Goal: Task Accomplishment & Management: Use online tool/utility

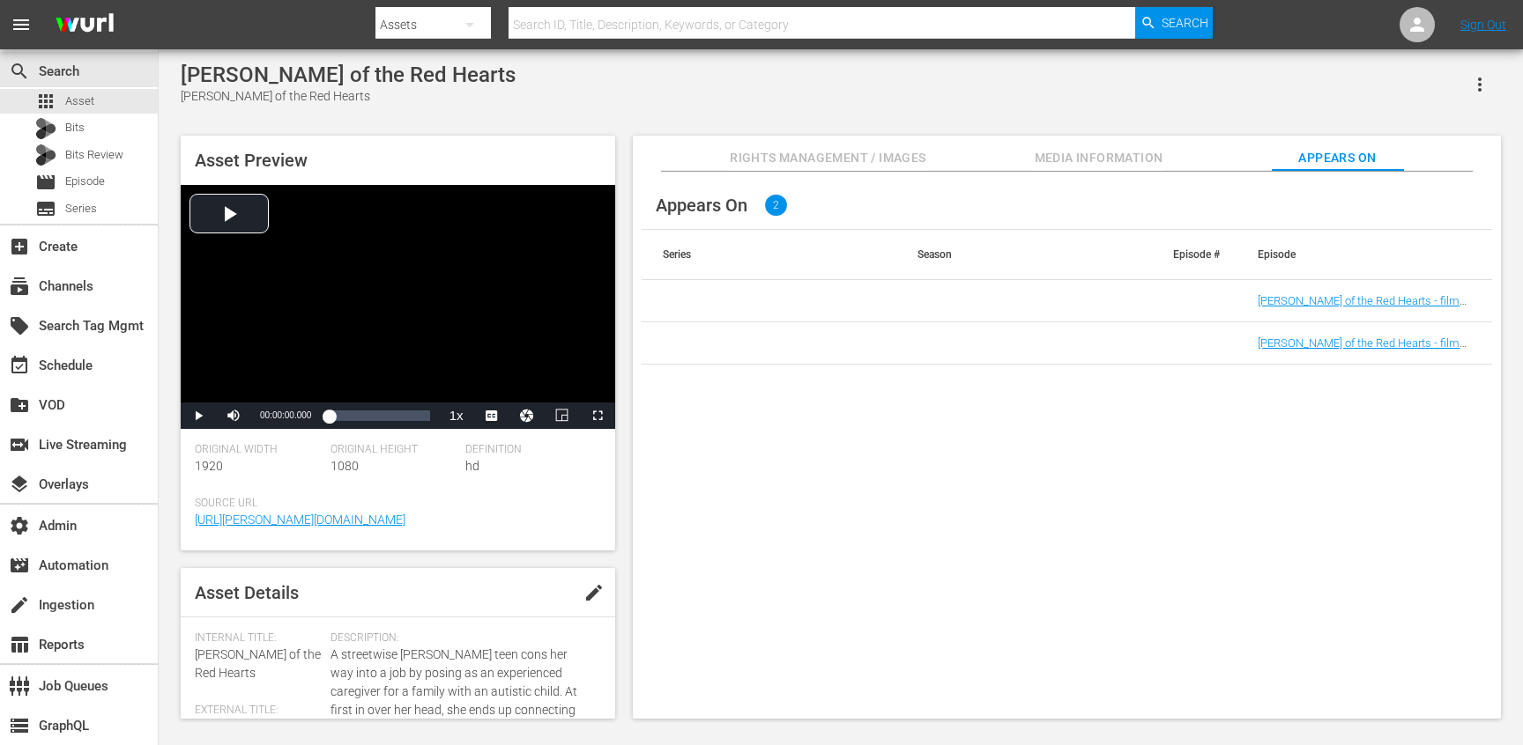
scroll to position [517, 0]
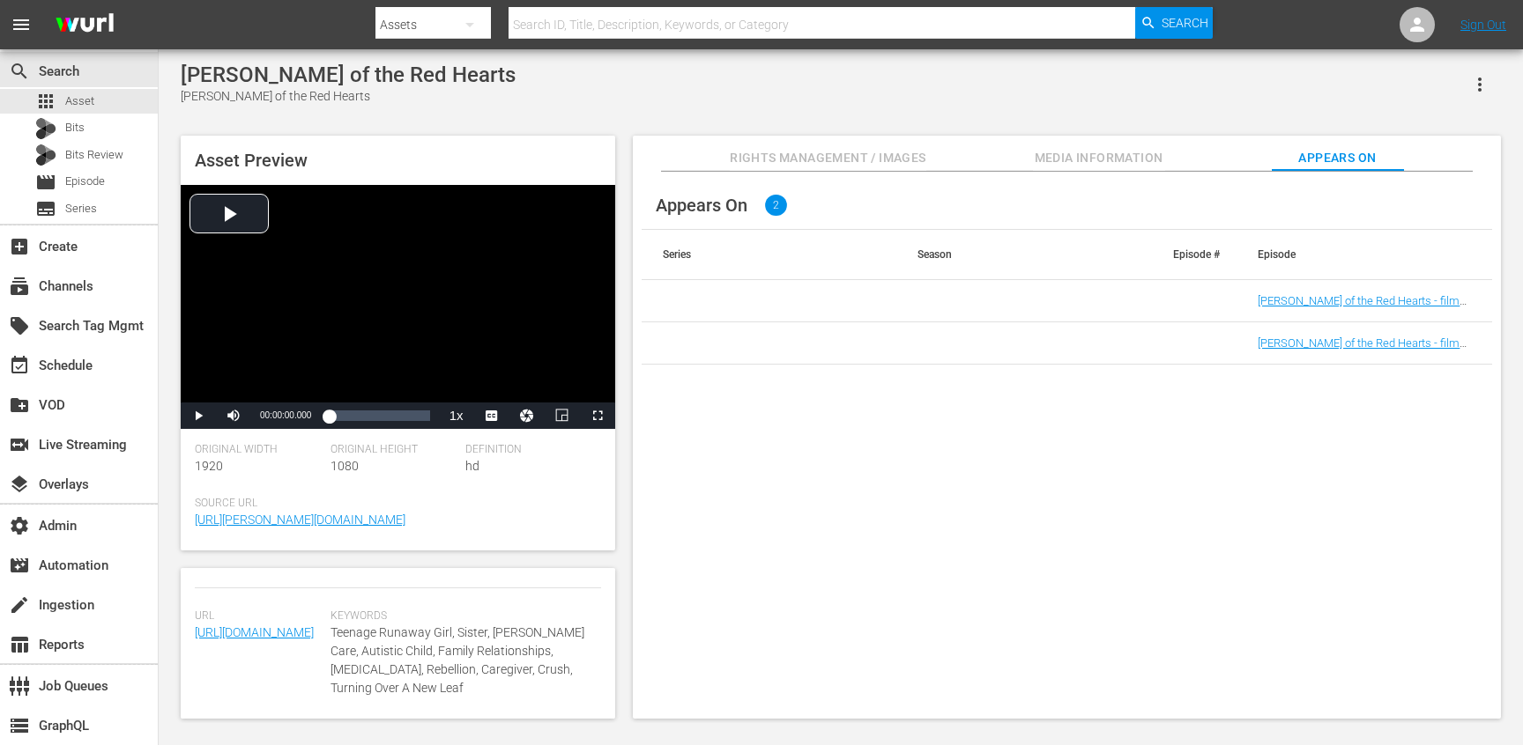
click at [987, 319] on td at bounding box center [1024, 301] width 256 height 42
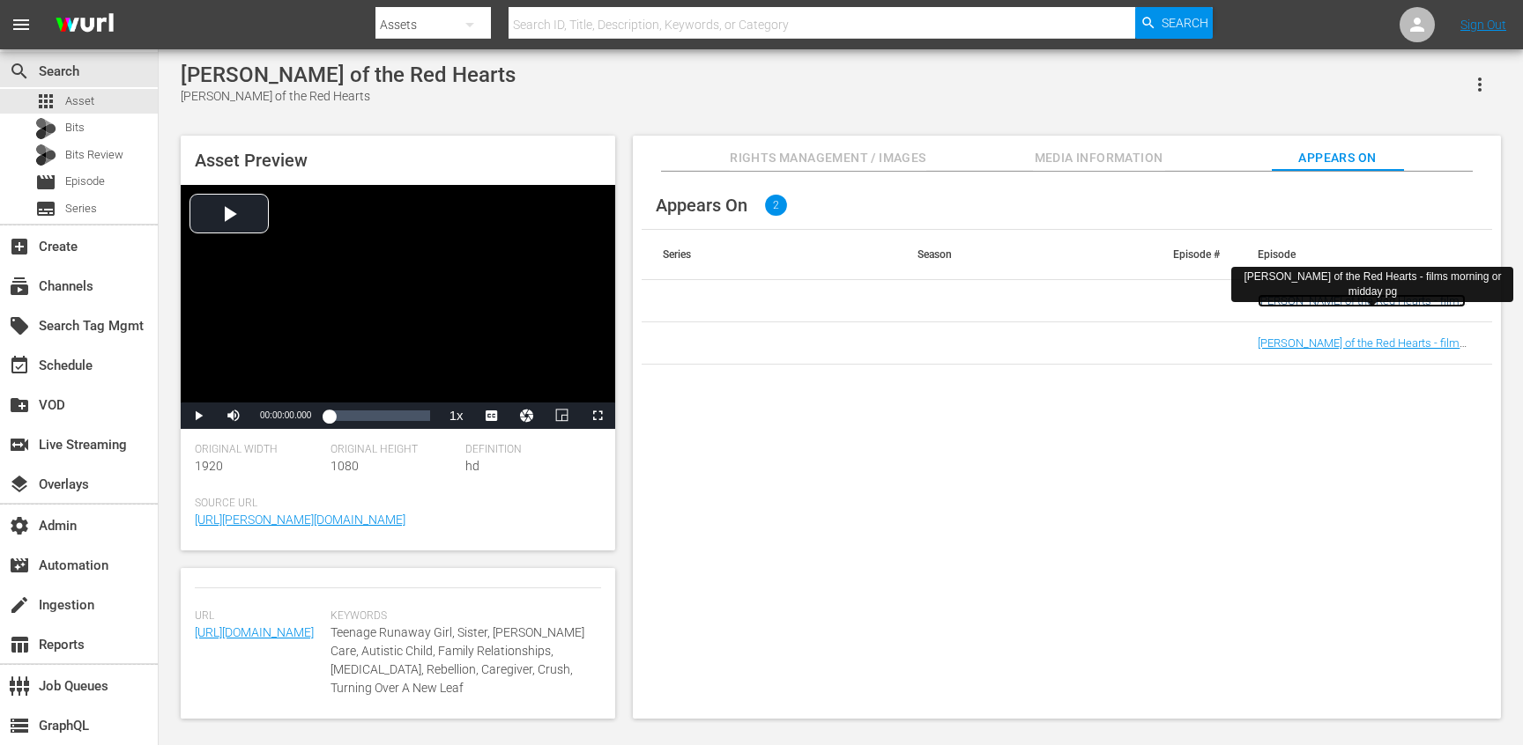
click at [1302, 300] on link "[PERSON_NAME] of the Red Hearts - films morning or midday pg" at bounding box center [1361, 307] width 208 height 26
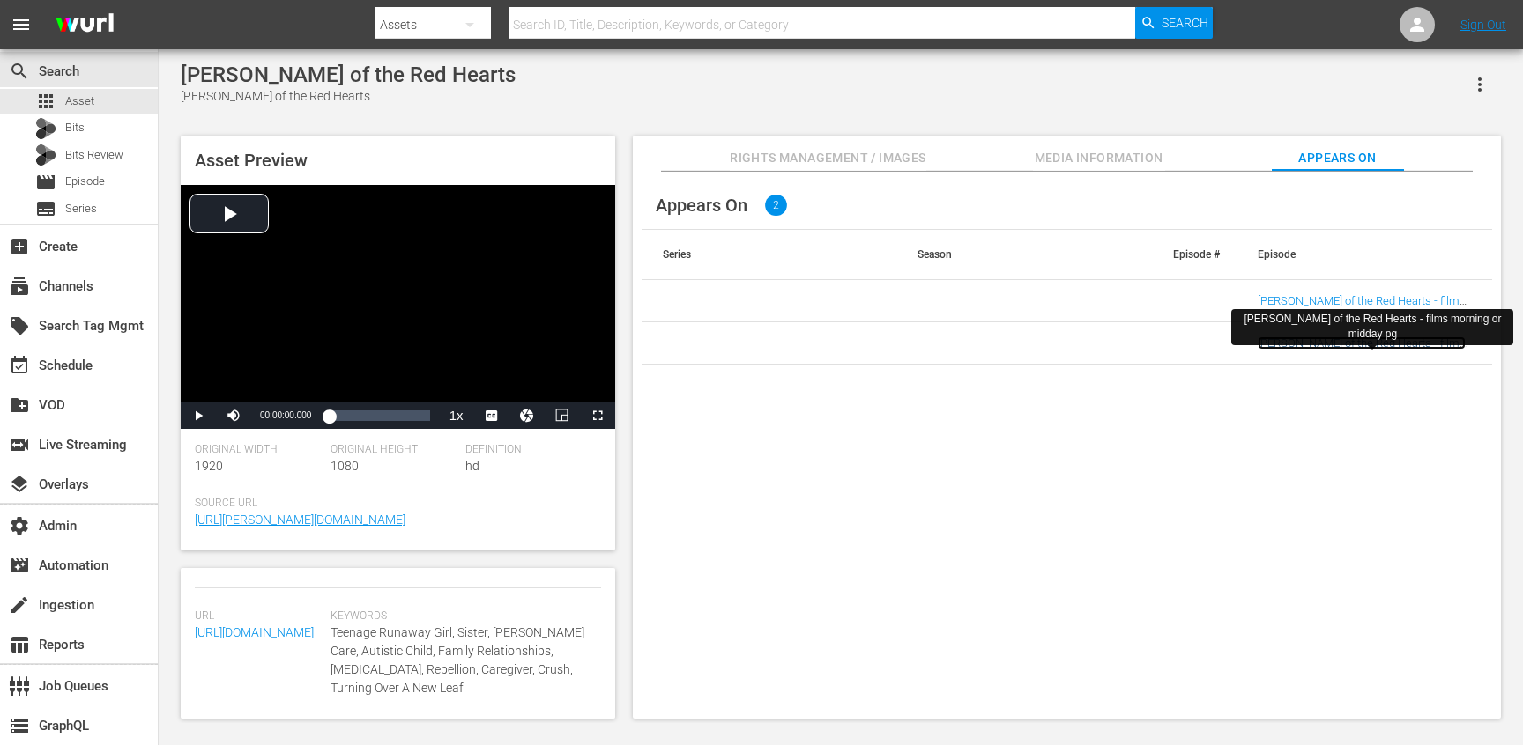
click at [1304, 350] on link "[PERSON_NAME] of the Red Hearts - films morning or midday pg" at bounding box center [1361, 350] width 208 height 26
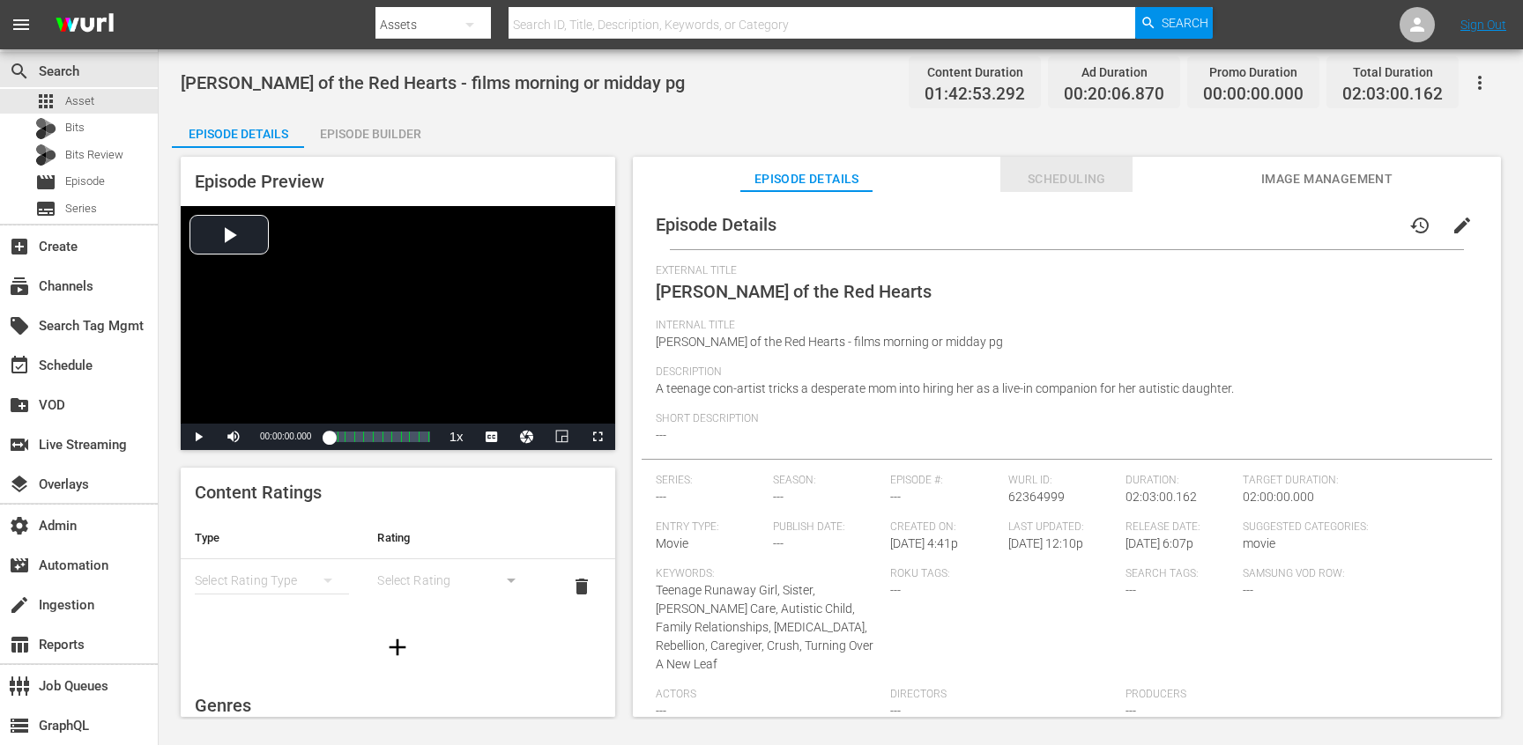
click at [1058, 174] on span "Scheduling" at bounding box center [1066, 179] width 132 height 22
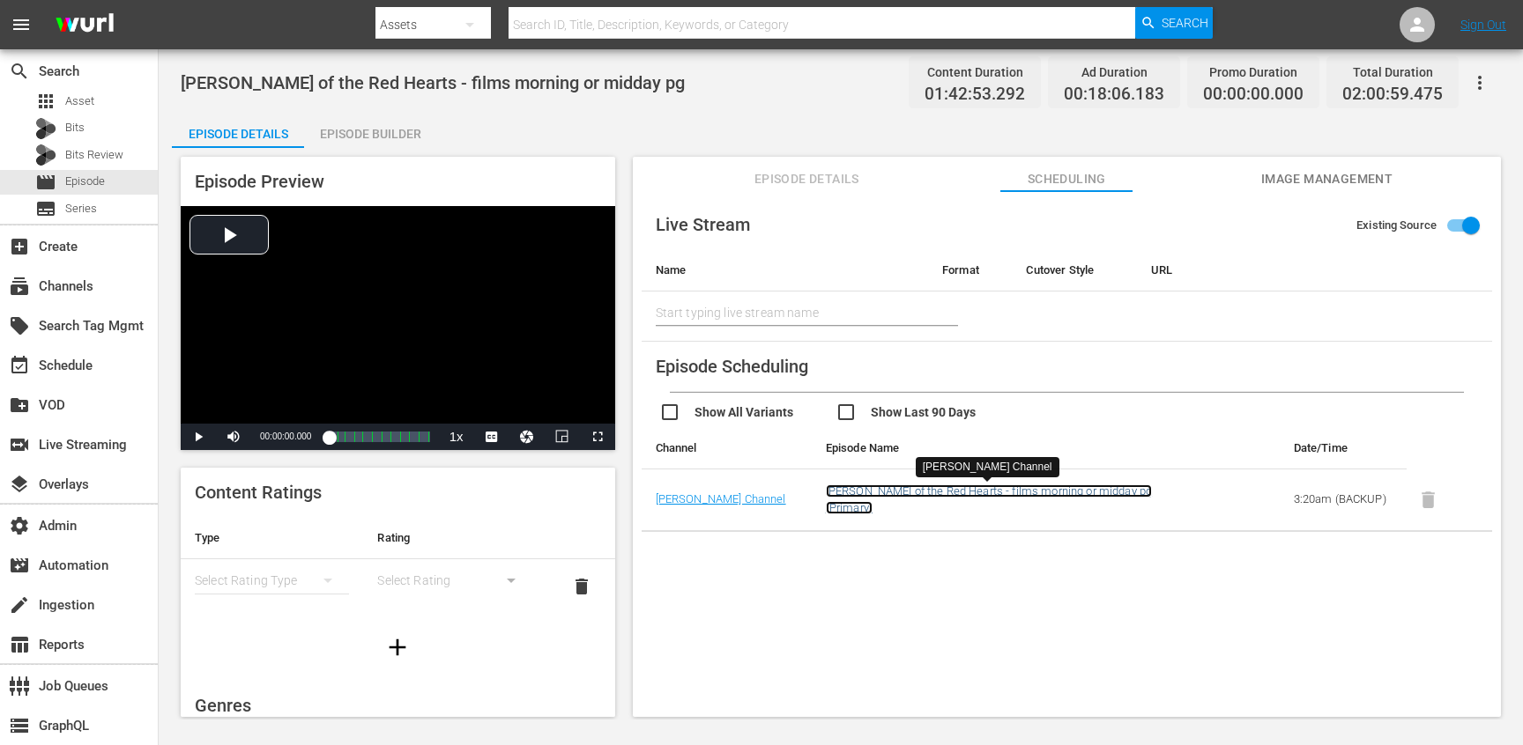
click at [994, 489] on link "Jack of the Red Hearts - films morning or midday pg (Primary)" at bounding box center [989, 500] width 326 height 30
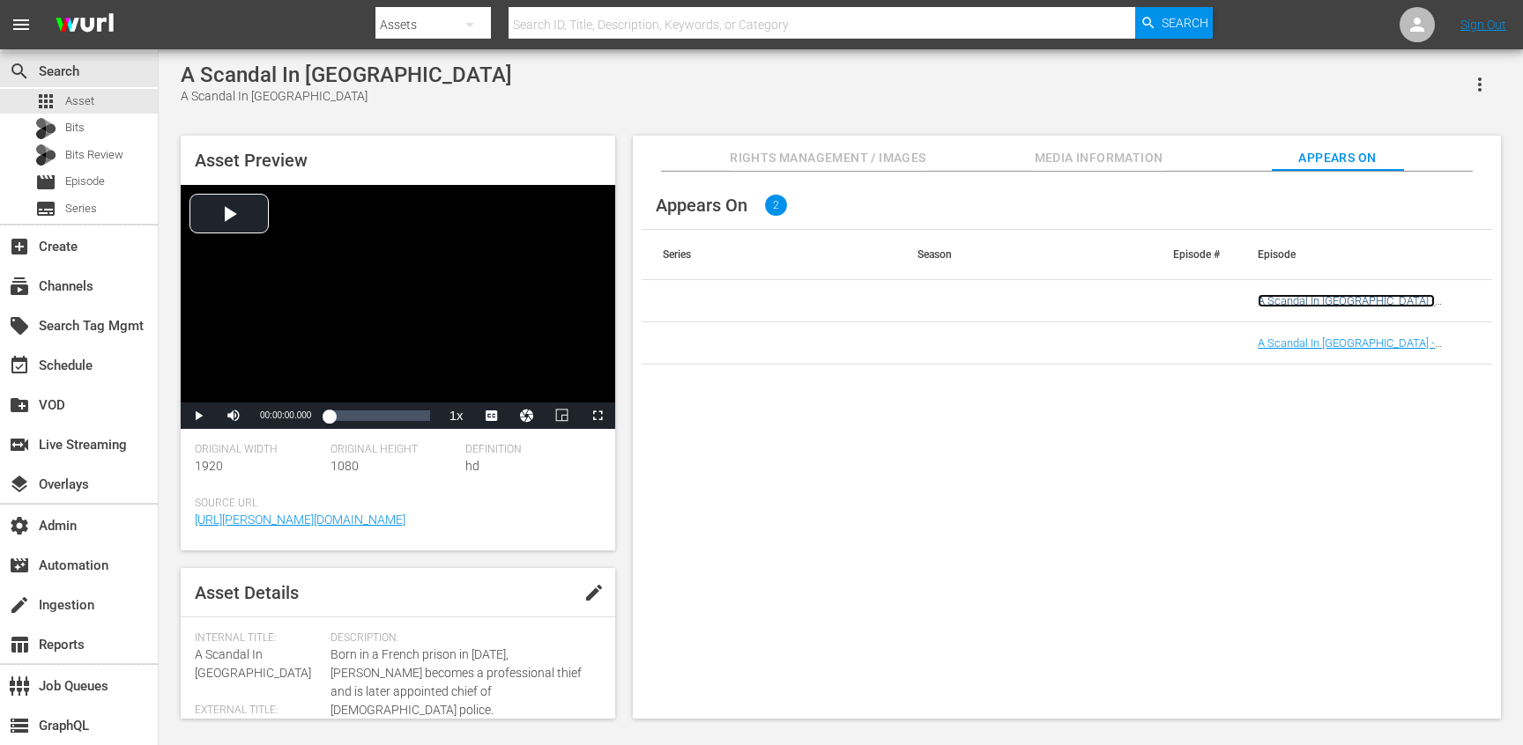
click at [1280, 304] on link "A Scandal In Paris - classics" at bounding box center [1345, 307] width 177 height 26
click at [1286, 346] on link "A Scandal In Paris - classics longer" at bounding box center [1345, 350] width 177 height 26
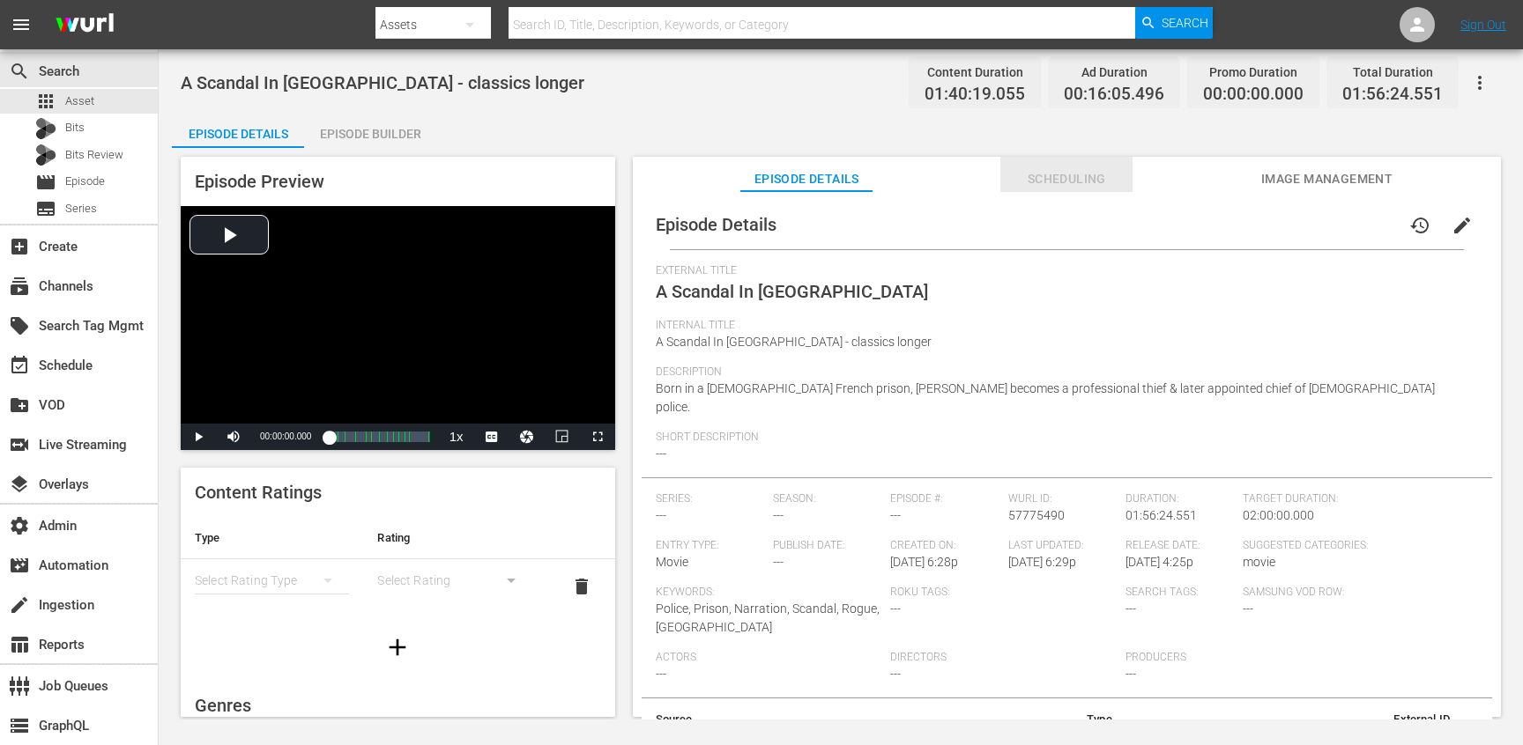
click at [1058, 191] on button "Scheduling" at bounding box center [1066, 174] width 132 height 35
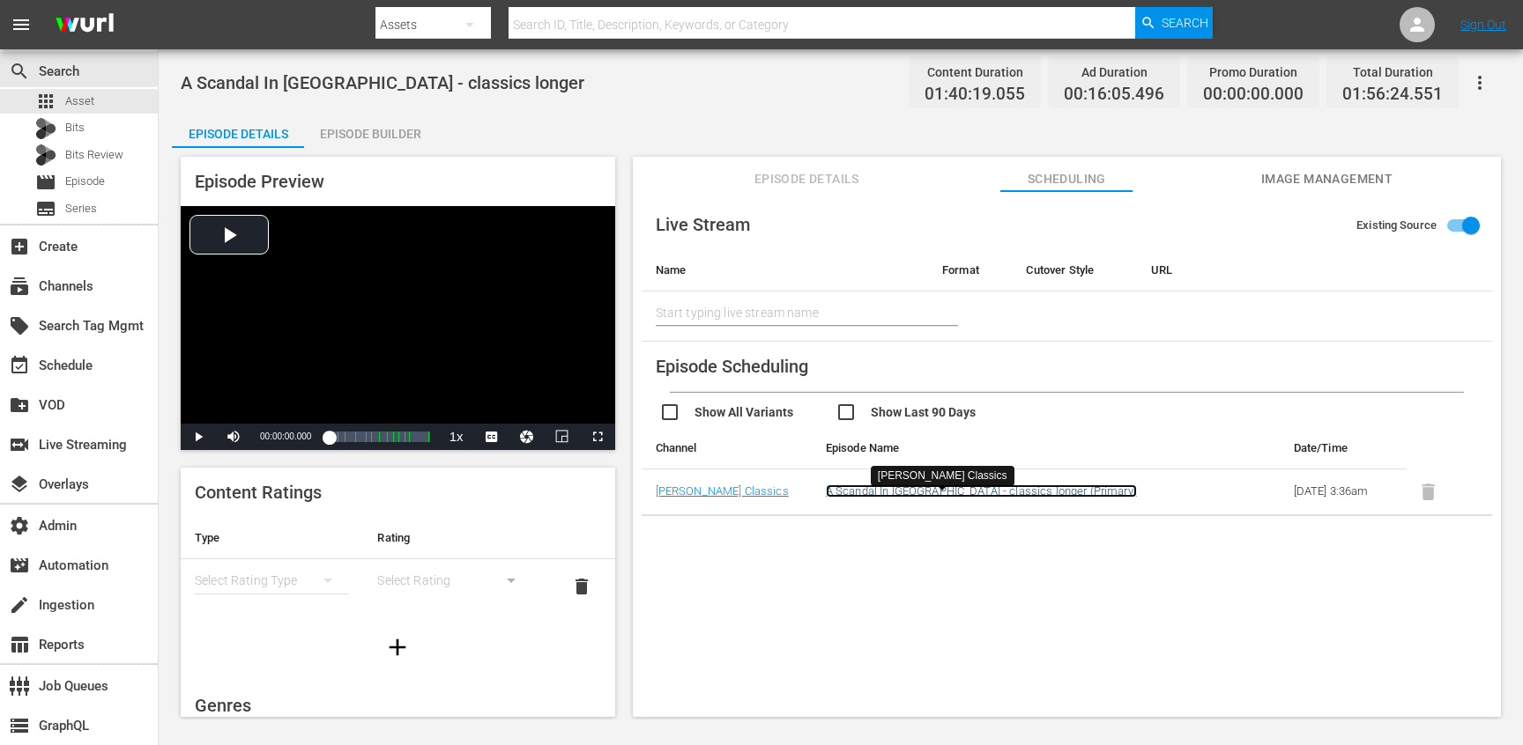
click at [1000, 495] on link "A Scandal In Paris - classics longer (Primary)" at bounding box center [981, 491] width 311 height 13
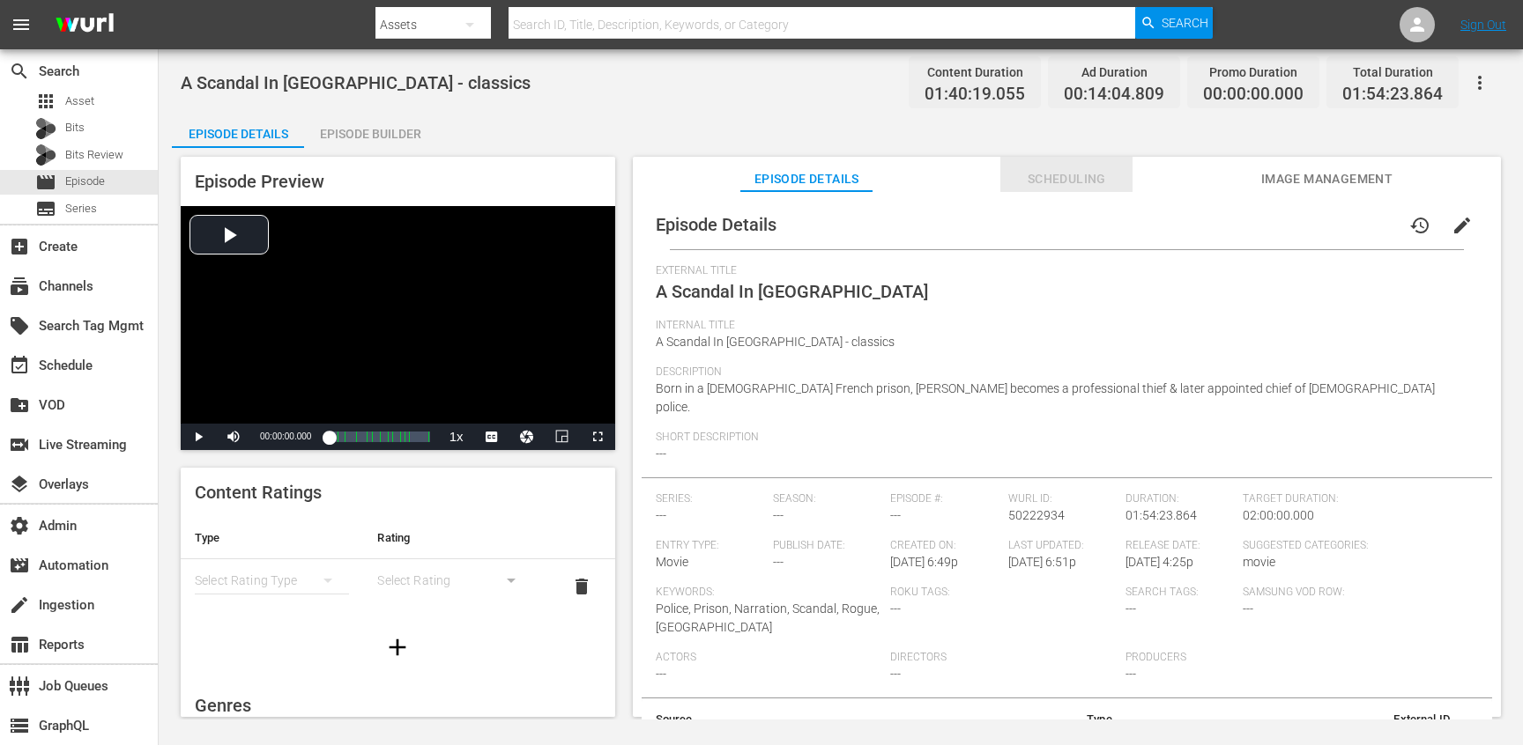
click at [1058, 191] on button "Scheduling" at bounding box center [1066, 174] width 132 height 35
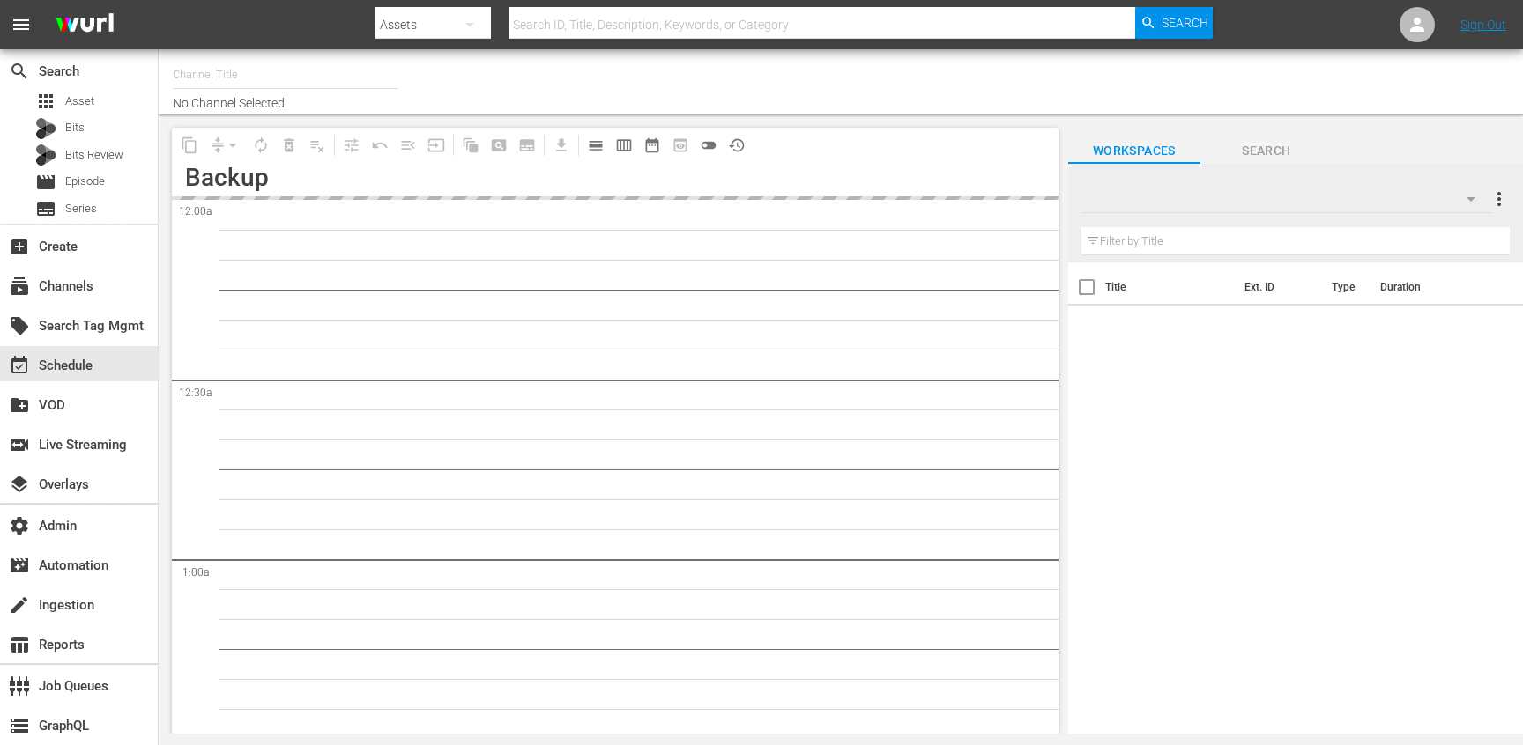
type input "[PERSON_NAME] Films (1062)"
type input "[PERSON_NAME] Classics (1063)"
